Goal: Check status

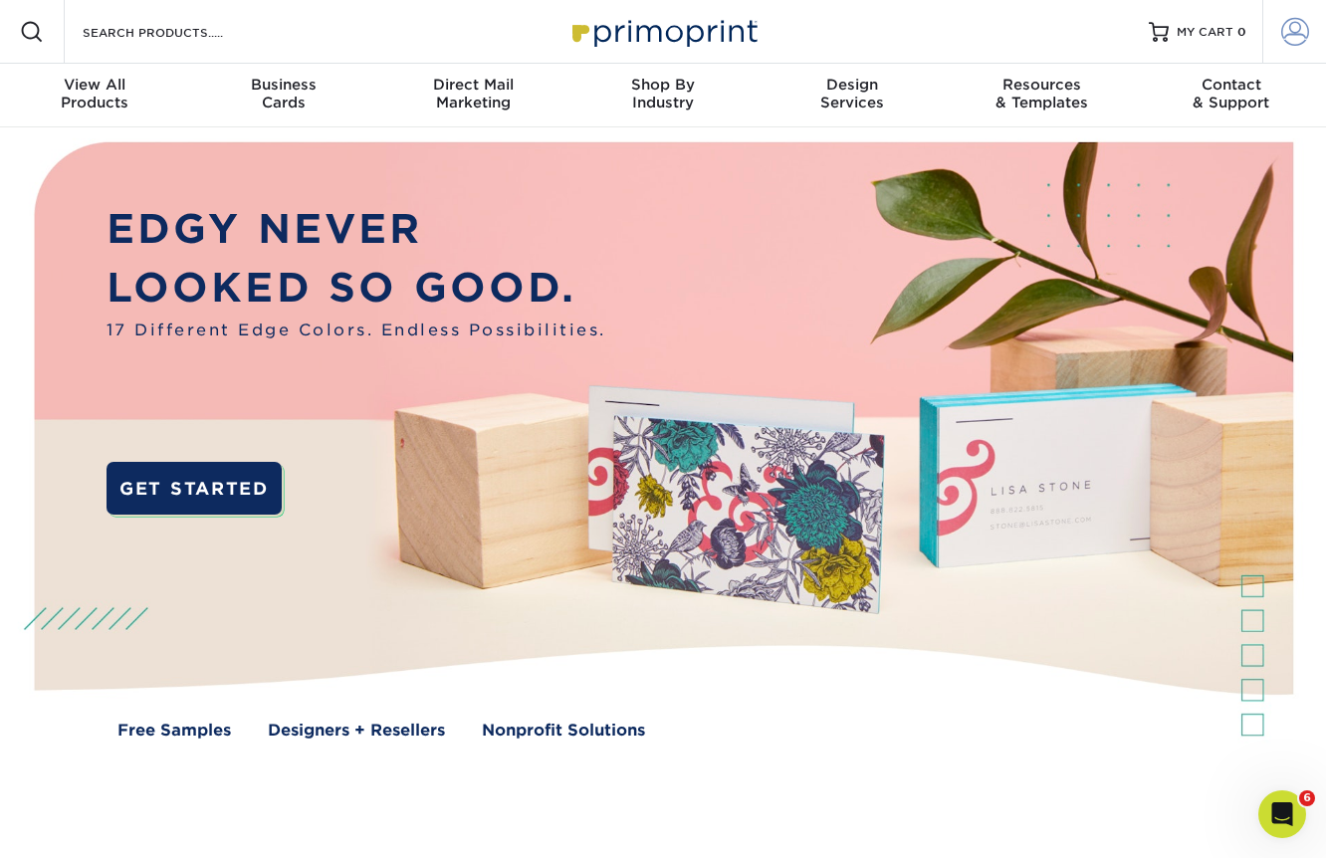
click at [1302, 27] on span at bounding box center [1295, 32] width 28 height 28
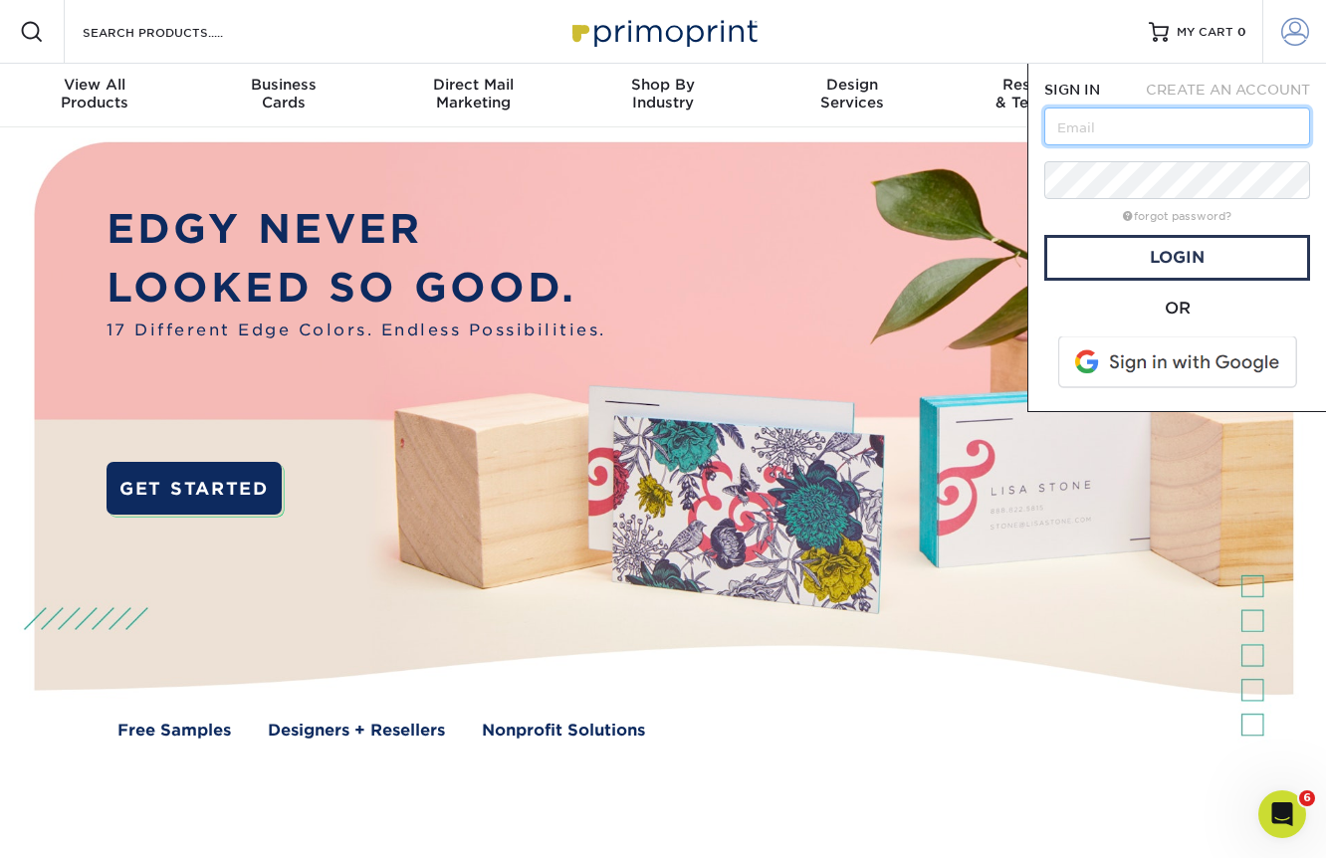
type input "[PERSON_NAME][EMAIL_ADDRESS][DOMAIN_NAME]"
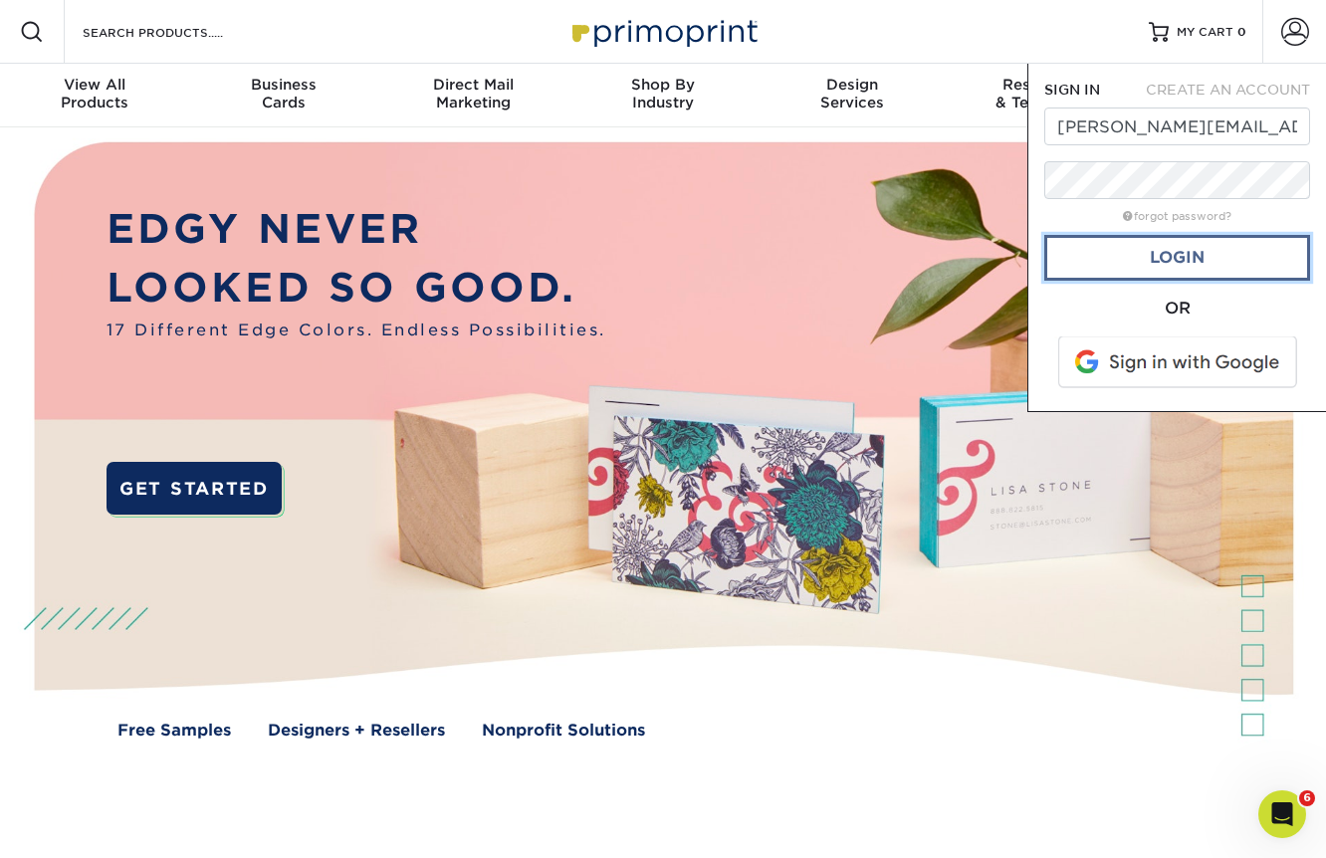
click at [1169, 250] on link "Login" at bounding box center [1177, 258] width 266 height 46
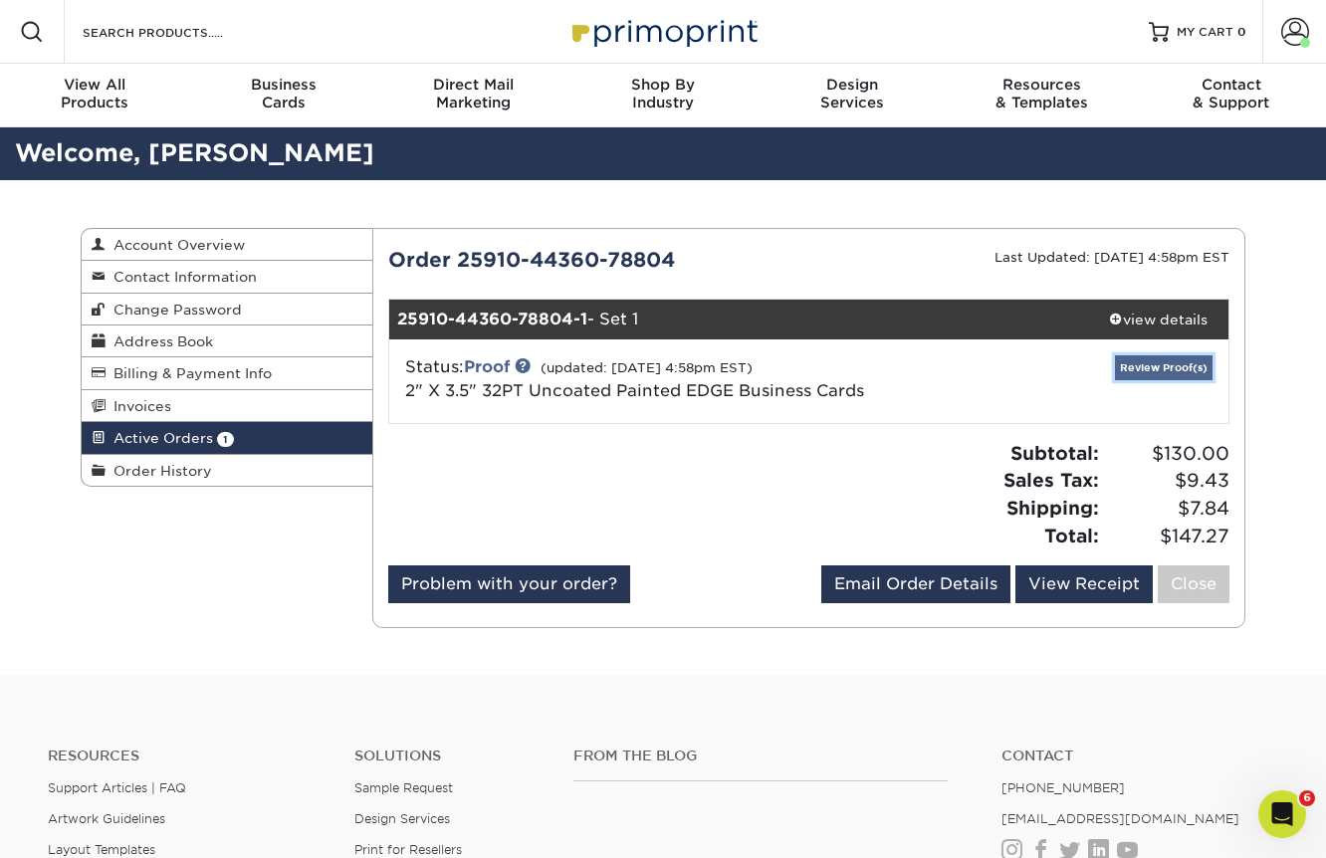
click at [1154, 363] on link "Review Proof(s)" at bounding box center [1164, 367] width 98 height 25
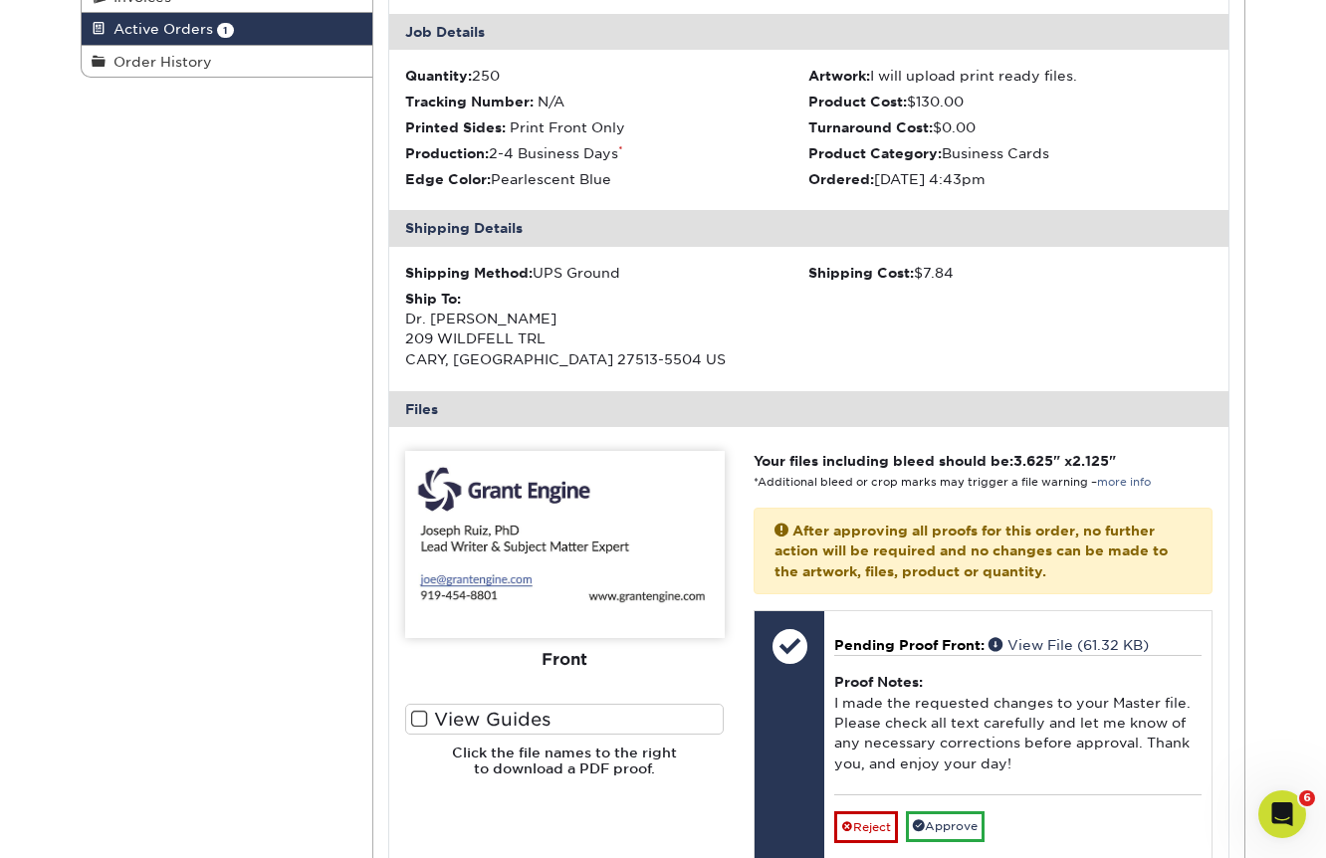
scroll to position [411, 0]
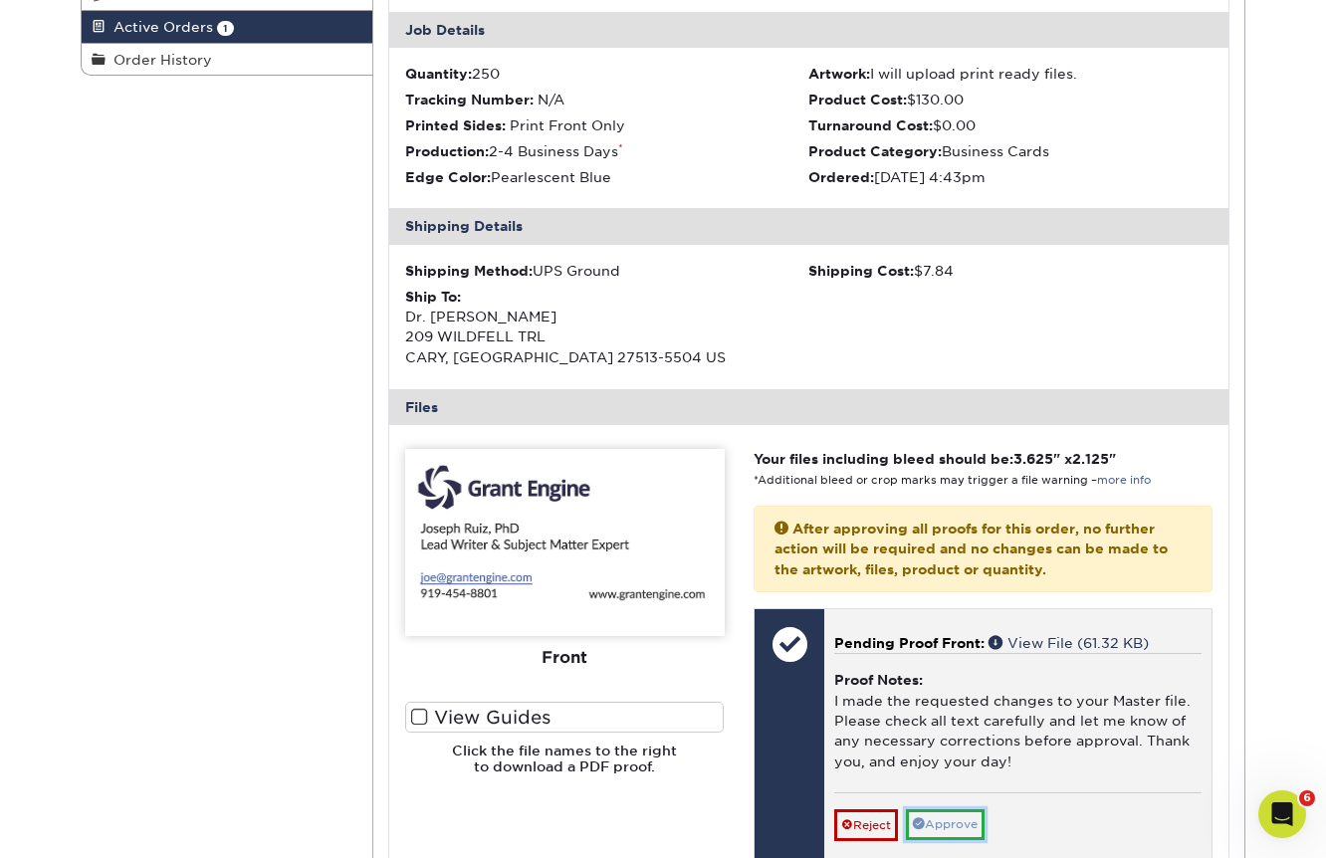
click at [944, 821] on link "Approve" at bounding box center [945, 824] width 79 height 31
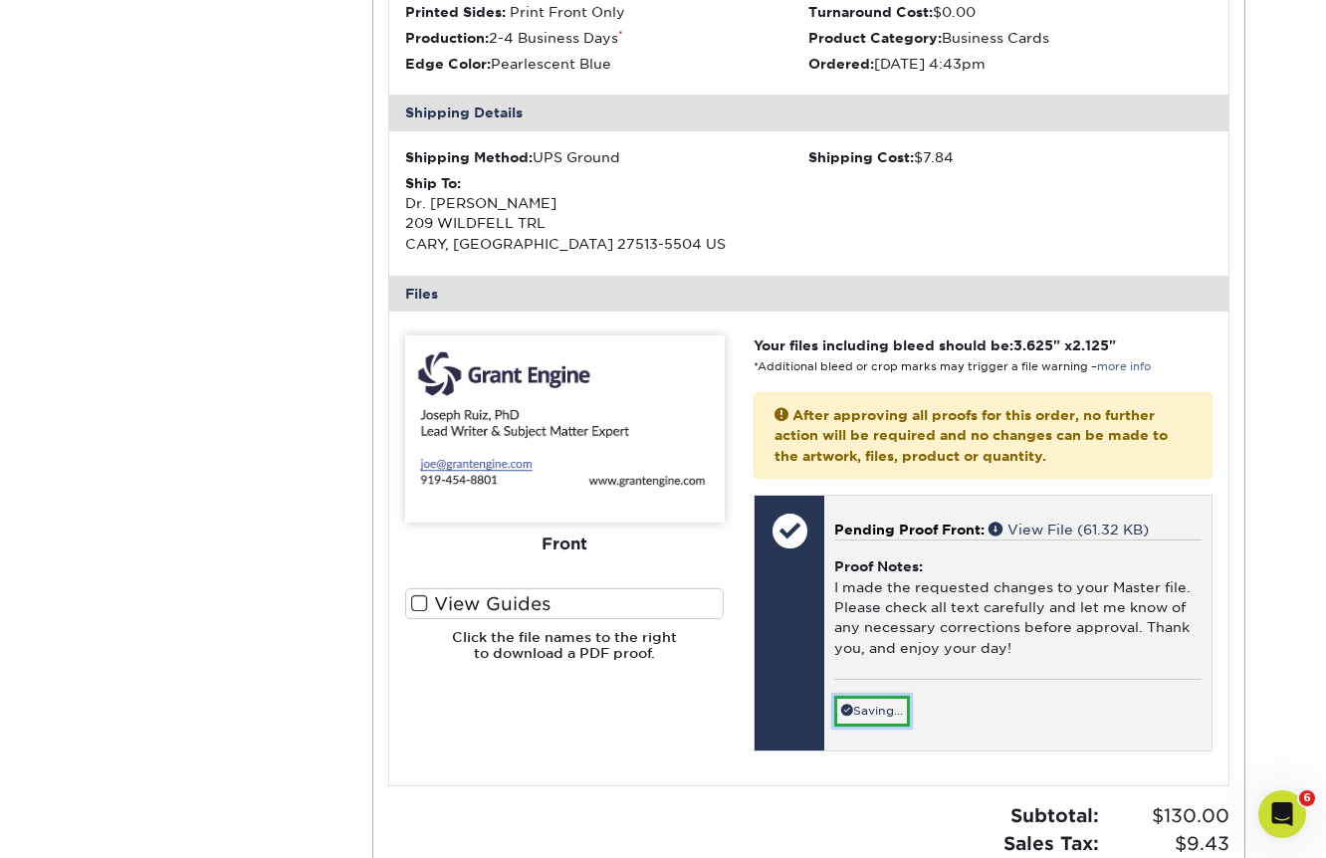
scroll to position [529, 0]
